Goal: Task Accomplishment & Management: Manage account settings

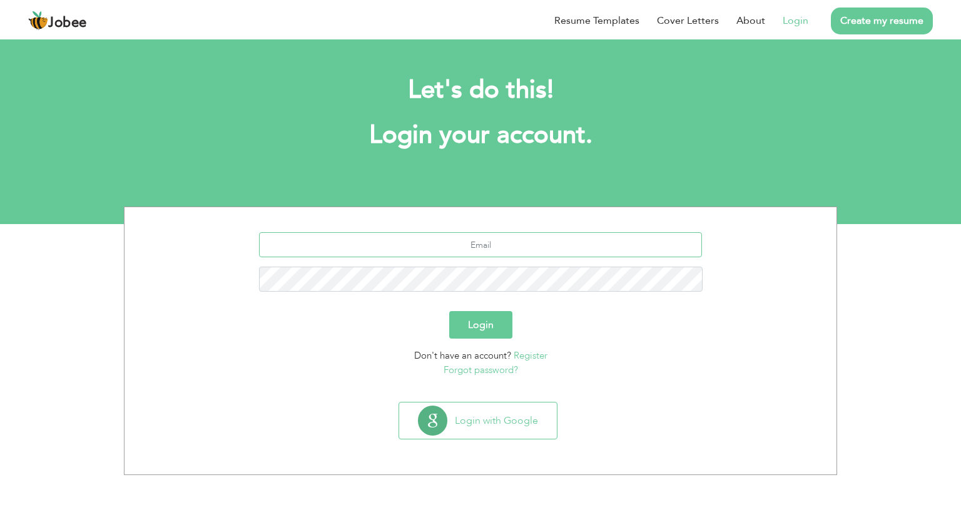
click at [442, 248] on input "text" at bounding box center [481, 244] width 444 height 25
type input "mashfaq127@gmail.com"
click at [470, 320] on button "Login" at bounding box center [480, 325] width 63 height 28
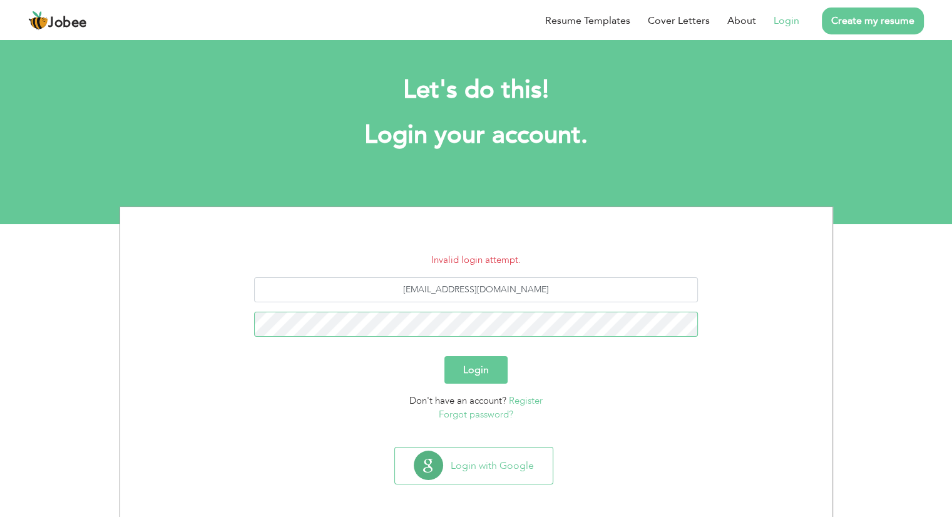
click at [444, 356] on button "Login" at bounding box center [475, 370] width 63 height 28
